Goal: Task Accomplishment & Management: Manage account settings

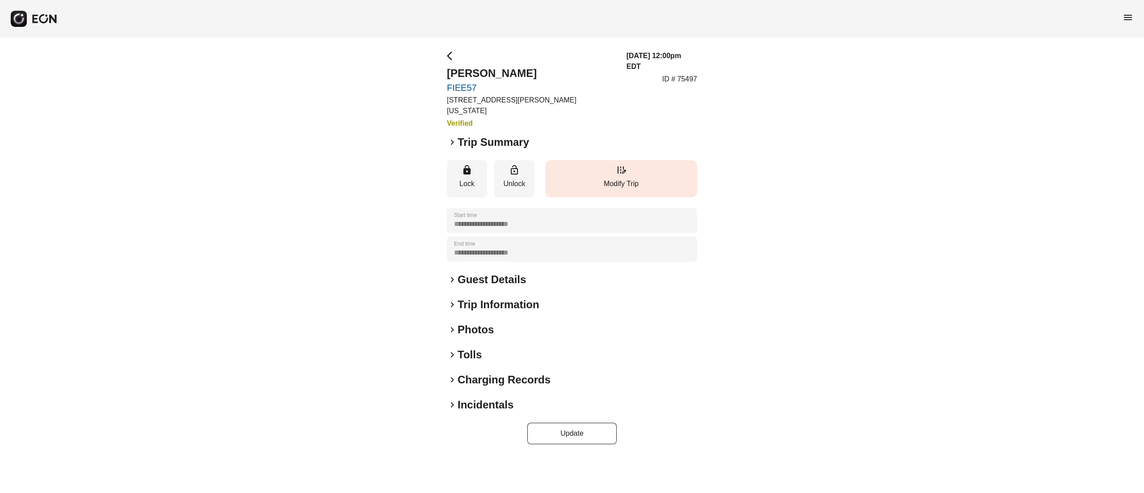
click at [621, 178] on p "Modify Trip" at bounding box center [621, 183] width 143 height 11
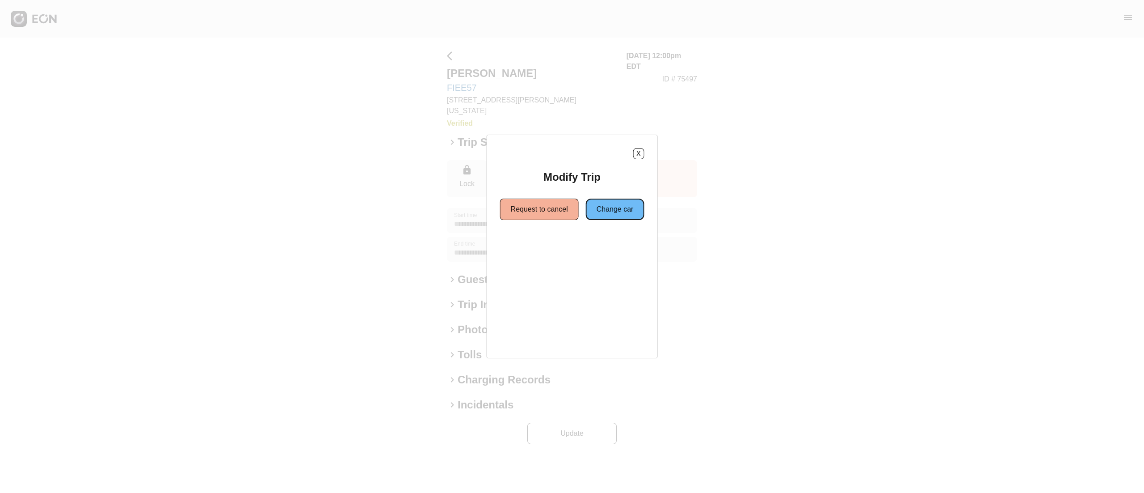
click at [599, 219] on button "Change car" at bounding box center [615, 208] width 59 height 21
click at [549, 243] on button "Same location" at bounding box center [531, 241] width 67 height 21
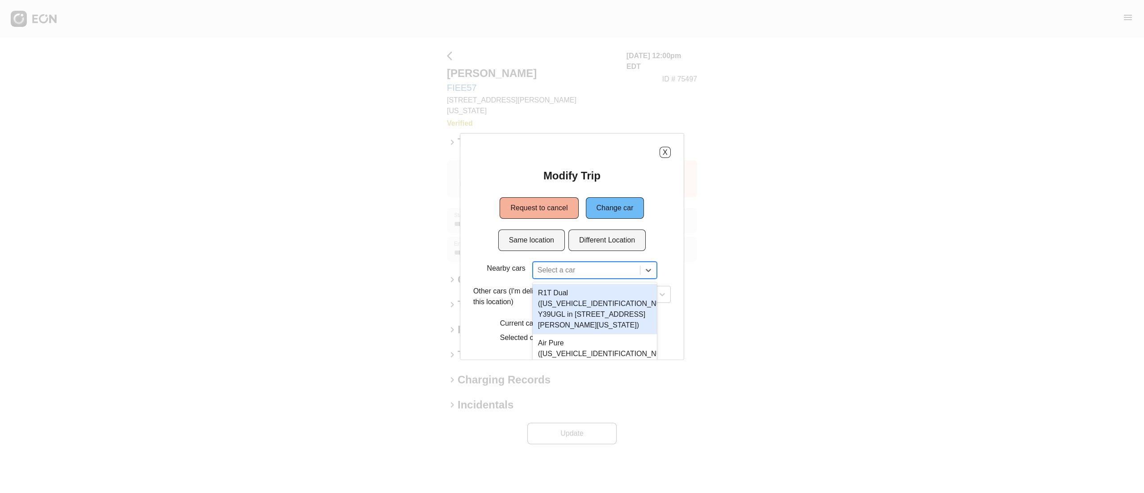
drag, startPoint x: 570, startPoint y: 277, endPoint x: 564, endPoint y: 273, distance: 7.2
click at [568, 277] on div "2 results available. Use Up and Down to choose options, press Enter to select t…" at bounding box center [595, 269] width 124 height 17
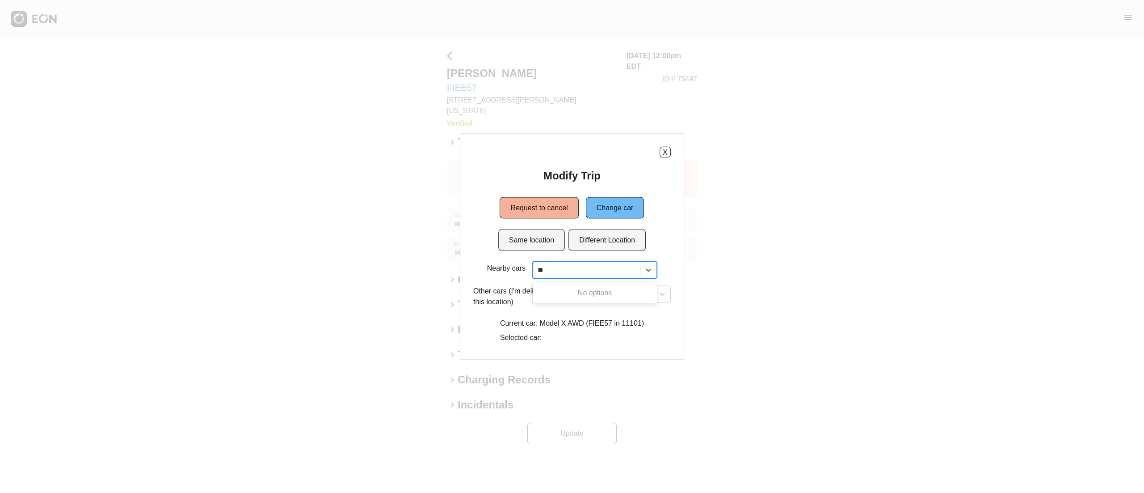
type input "*"
click at [664, 146] on div "X Modify Trip Request to cancel Change car Same location Different Location Nea…" at bounding box center [572, 246] width 224 height 227
click at [666, 149] on button "X" at bounding box center [665, 152] width 11 height 11
